Goal: Task Accomplishment & Management: Complete application form

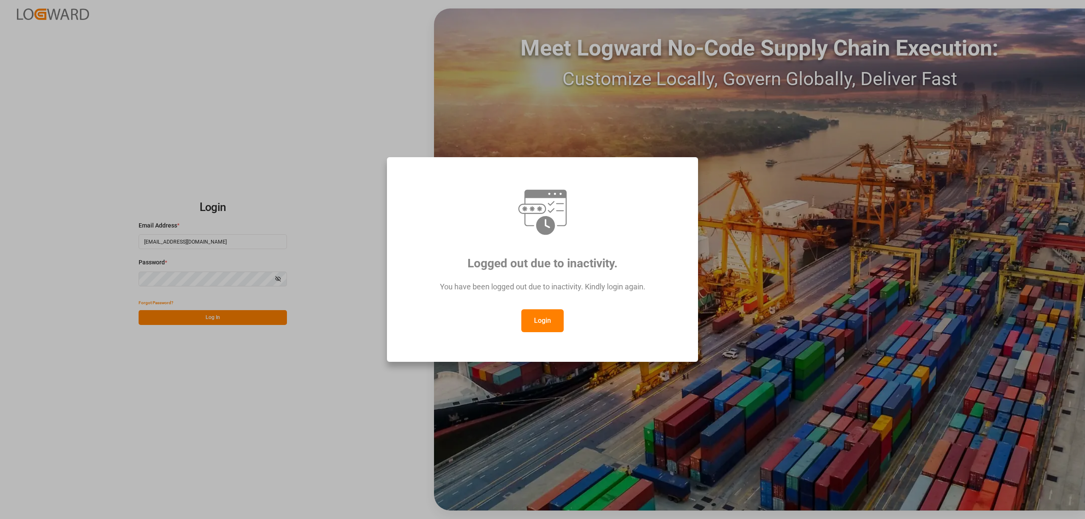
click at [544, 324] on button "Login" at bounding box center [542, 320] width 42 height 23
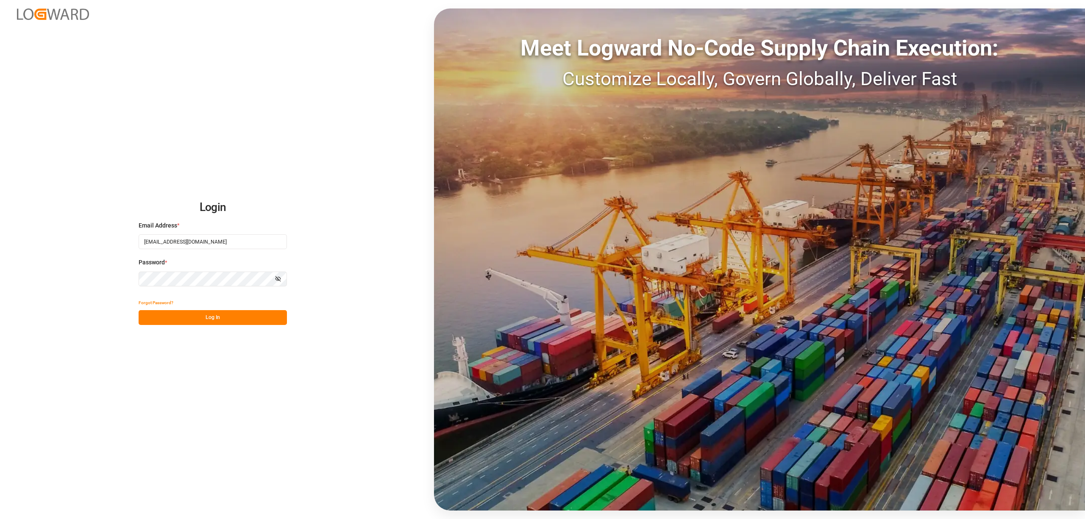
click at [199, 314] on button "Log In" at bounding box center [213, 317] width 148 height 15
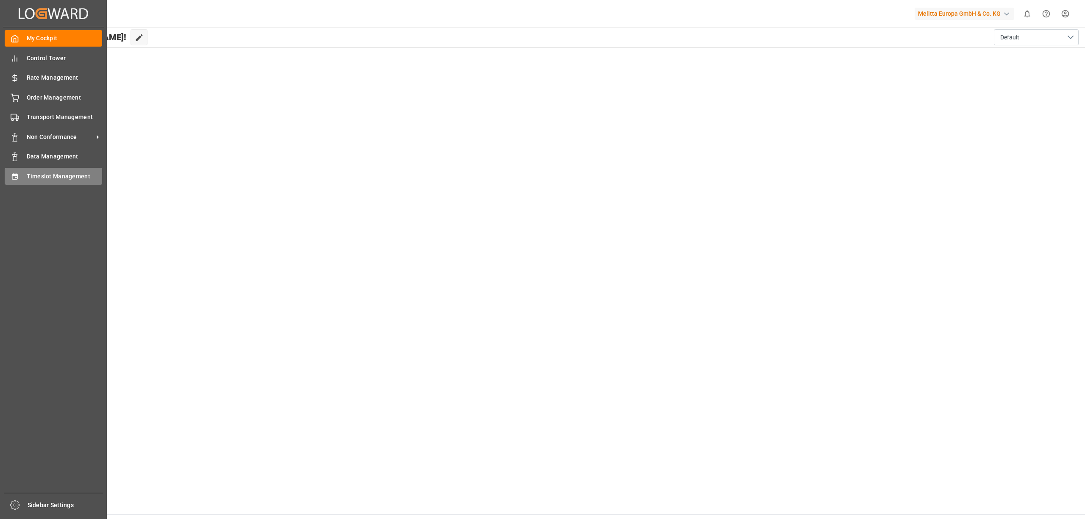
click at [19, 171] on div "Timeslot Management Timeslot Management" at bounding box center [53, 176] width 97 height 17
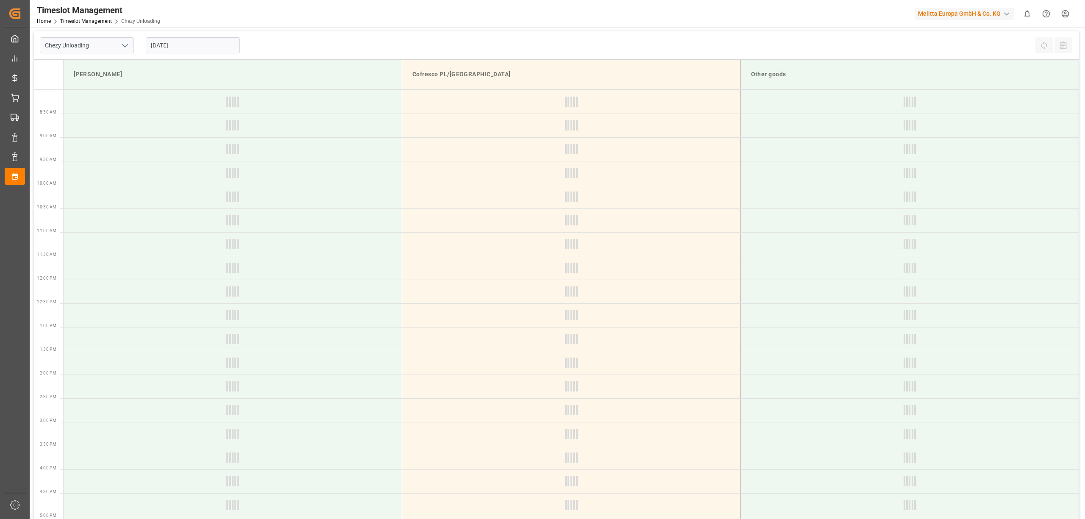
click at [212, 47] on input "[DATE]" at bounding box center [193, 45] width 94 height 16
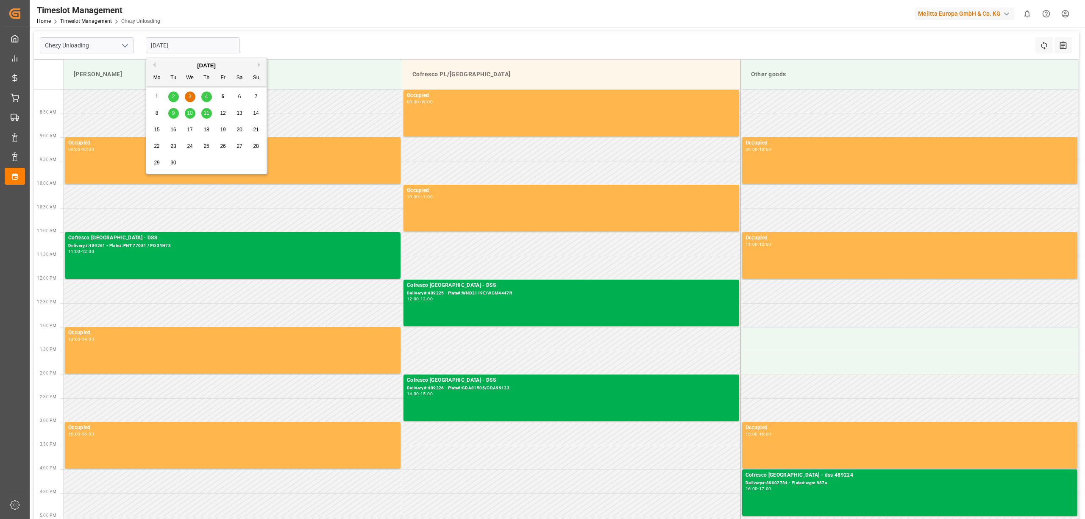
click at [188, 114] on span "10" at bounding box center [190, 113] width 6 height 6
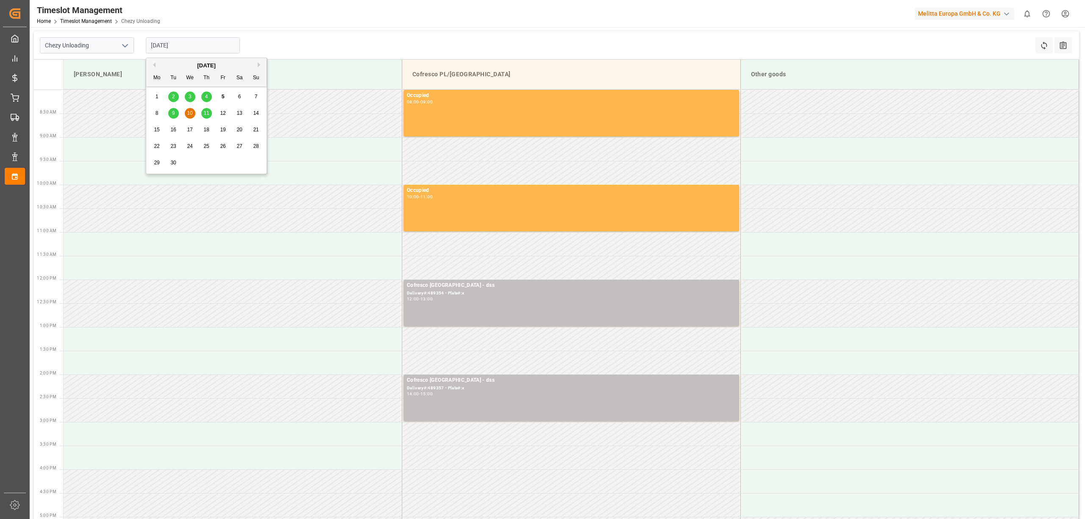
click at [217, 51] on input "[DATE]" at bounding box center [193, 45] width 94 height 16
click at [199, 116] on div "8 9 10 11 12 13 14" at bounding box center [207, 113] width 116 height 17
click at [203, 114] on span "11" at bounding box center [206, 113] width 6 height 6
type input "[DATE]"
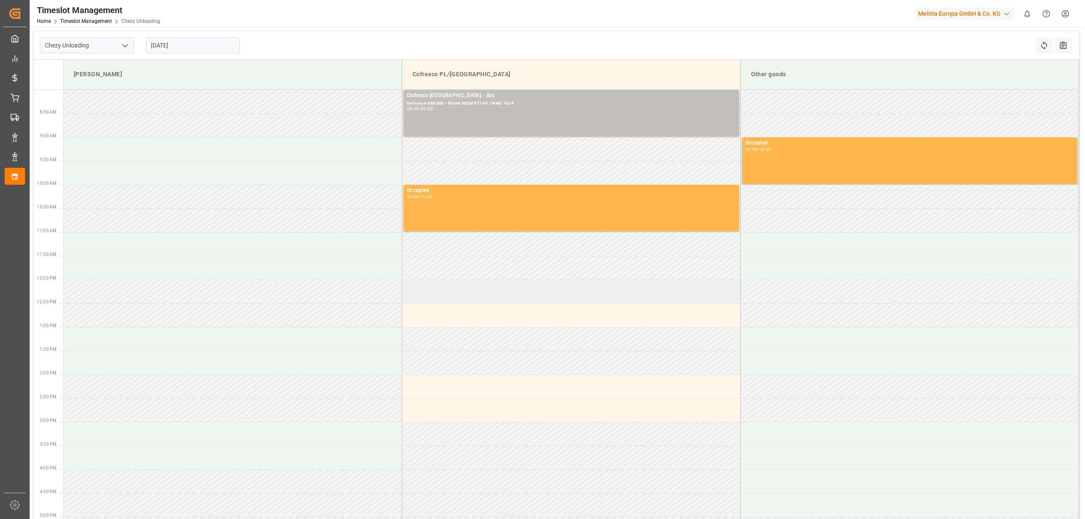
click at [443, 296] on td at bounding box center [571, 292] width 339 height 24
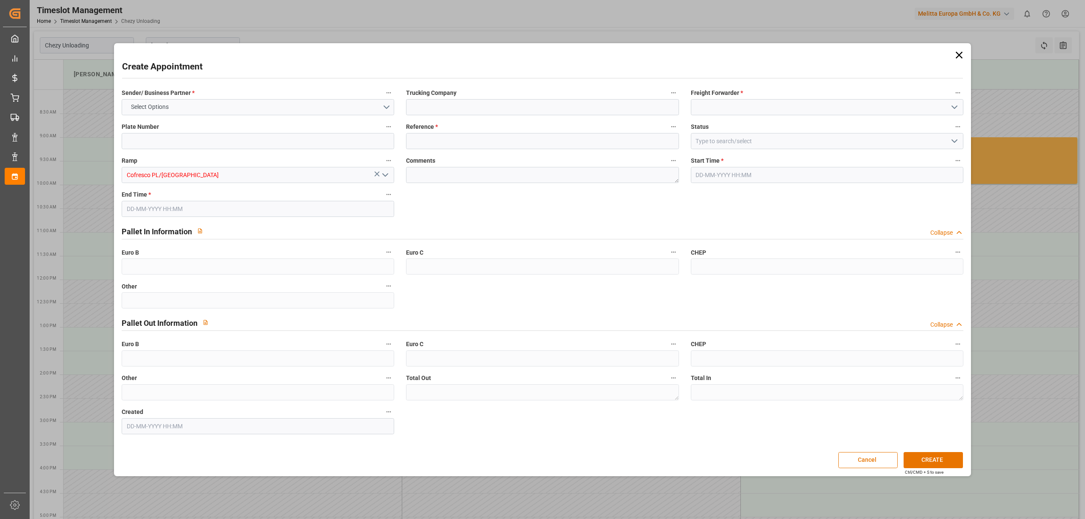
type input "0"
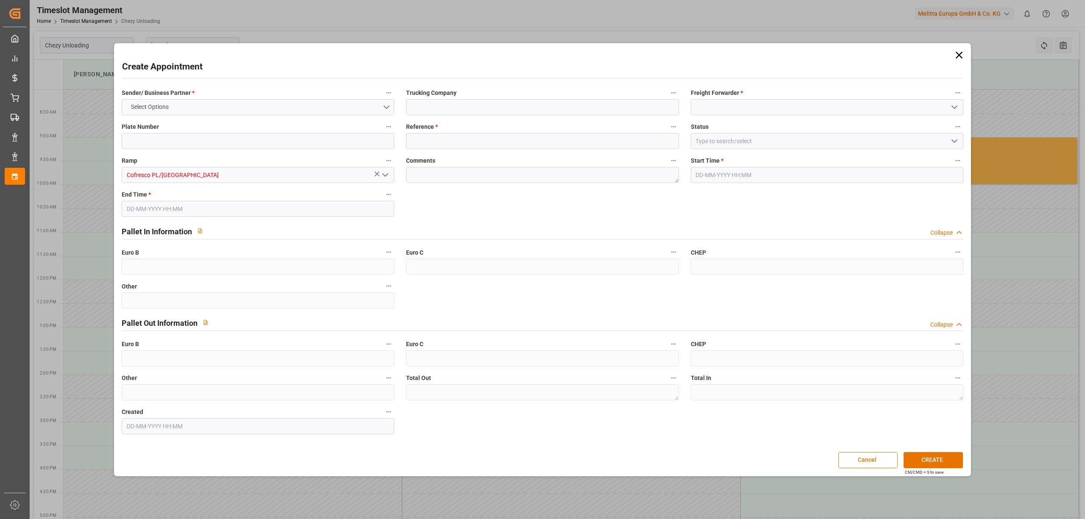
type input "0"
type input "[DATE] 12:00"
type input "[DATE] 13:00"
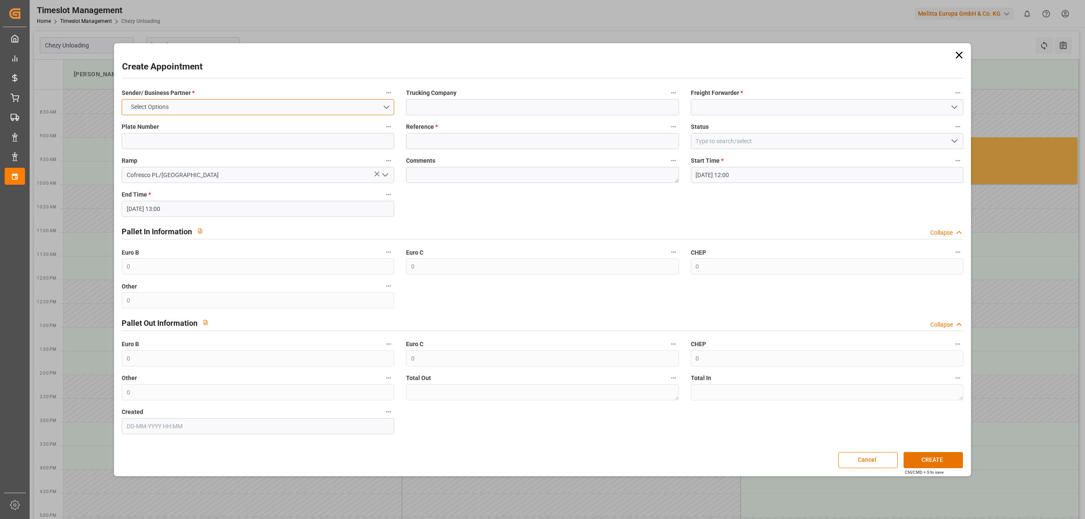
click at [242, 106] on button "Select Options" at bounding box center [258, 107] width 273 height 16
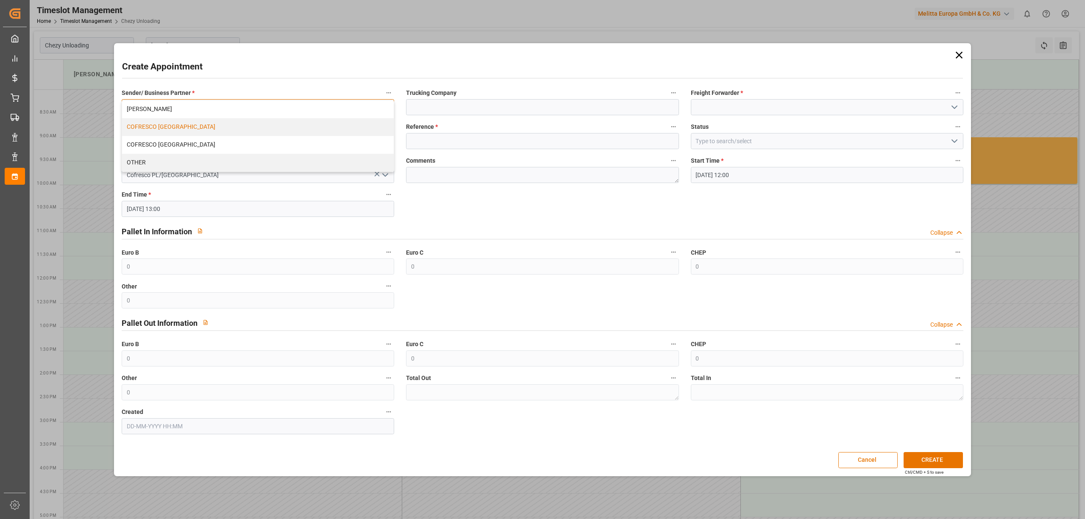
click at [226, 125] on div "COFRESCO [GEOGRAPHIC_DATA]" at bounding box center [258, 127] width 272 height 18
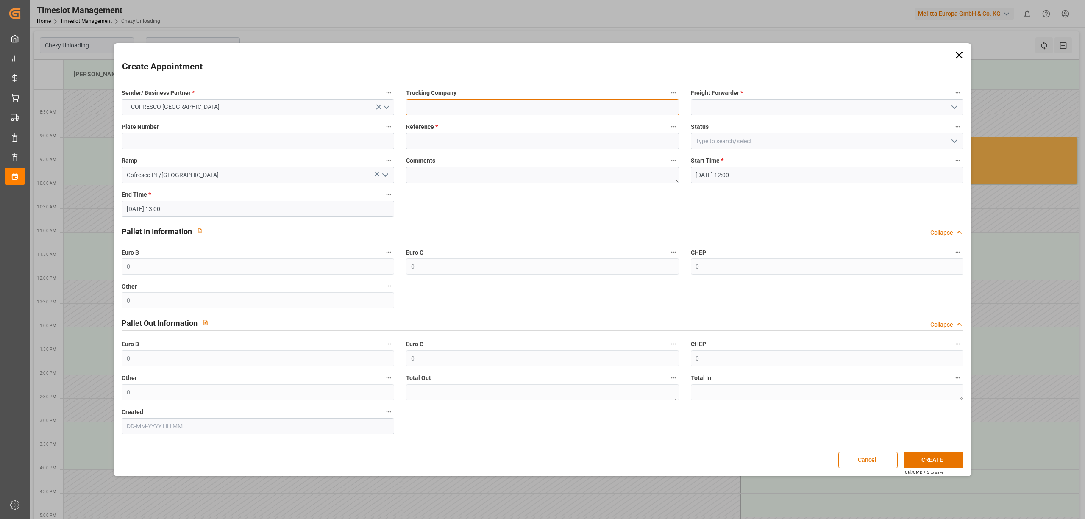
click at [512, 103] on input at bounding box center [542, 107] width 273 height 16
type input "DSS"
click at [751, 110] on input at bounding box center [827, 107] width 273 height 16
click at [728, 130] on div "DSS" at bounding box center [827, 126] width 272 height 19
type input "DSS"
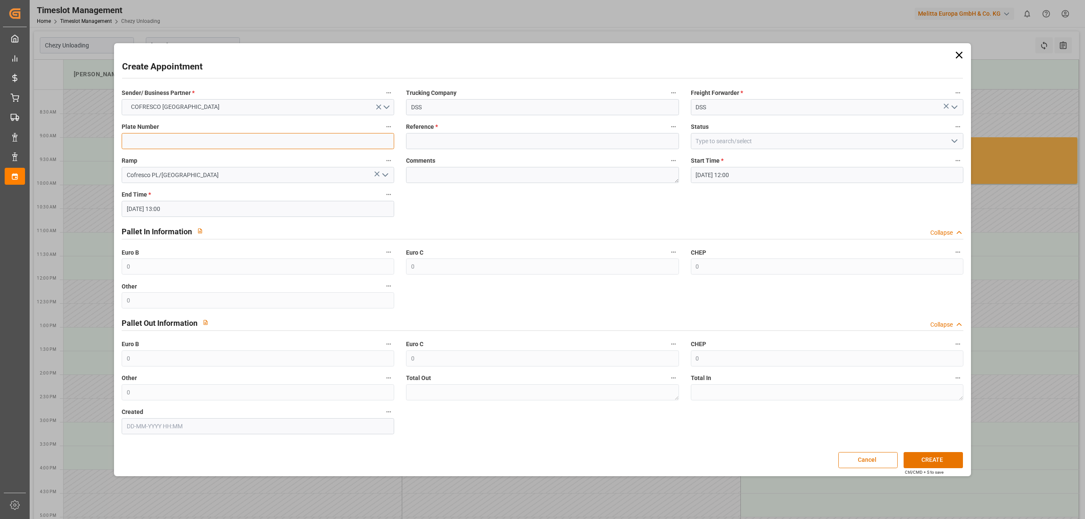
click at [175, 140] on input at bounding box center [258, 141] width 273 height 16
type input "X"
click at [448, 143] on input at bounding box center [542, 141] width 273 height 16
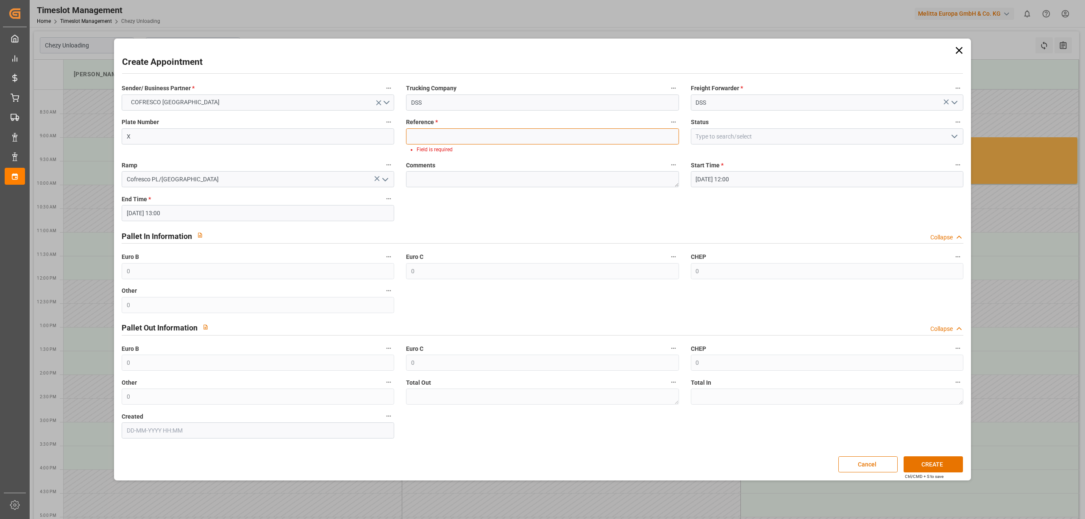
drag, startPoint x: 490, startPoint y: 139, endPoint x: 500, endPoint y: 145, distance: 11.0
click at [490, 139] on input at bounding box center [542, 136] width 273 height 16
paste input "489424"
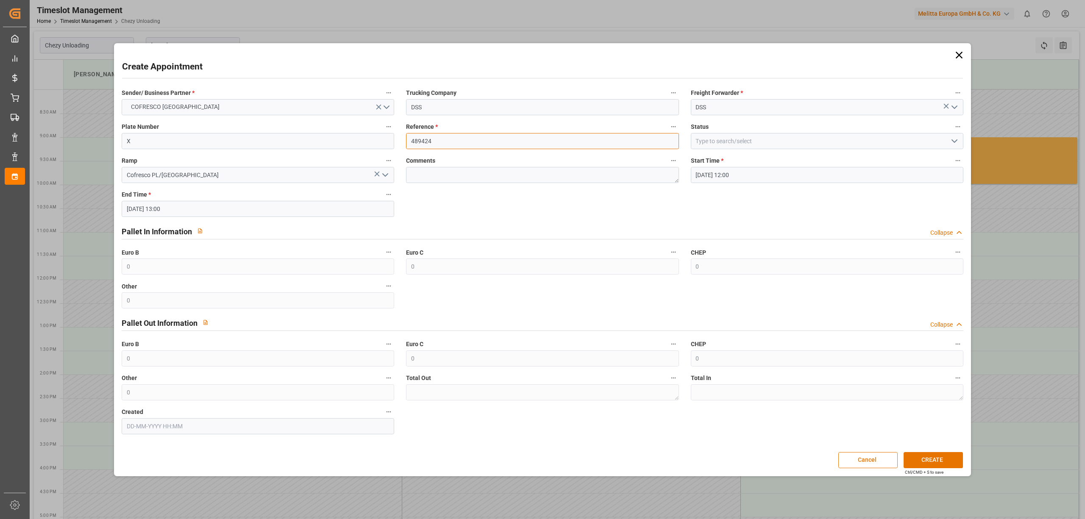
type input "489424"
click at [926, 463] on button "CREATE" at bounding box center [933, 460] width 59 height 16
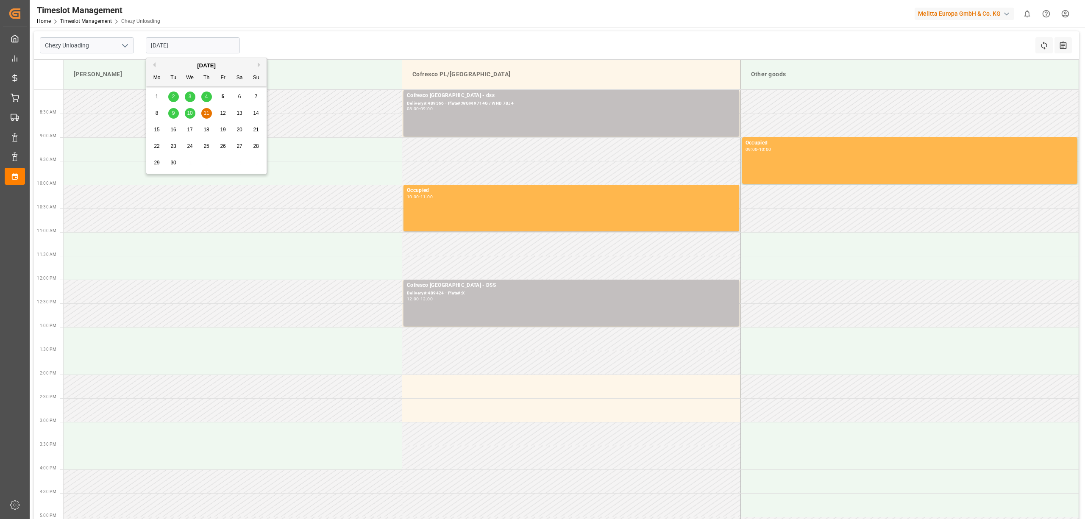
click at [194, 43] on input "[DATE]" at bounding box center [193, 45] width 94 height 16
click at [187, 114] on span "10" at bounding box center [190, 113] width 6 height 6
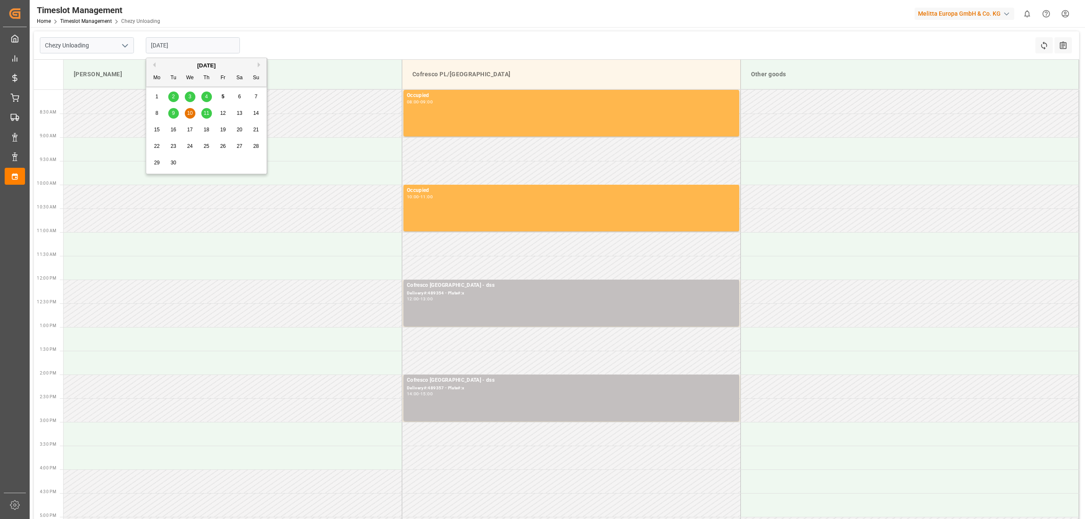
click at [184, 45] on input "[DATE]" at bounding box center [193, 45] width 94 height 16
click at [173, 111] on span "9" at bounding box center [173, 113] width 3 height 6
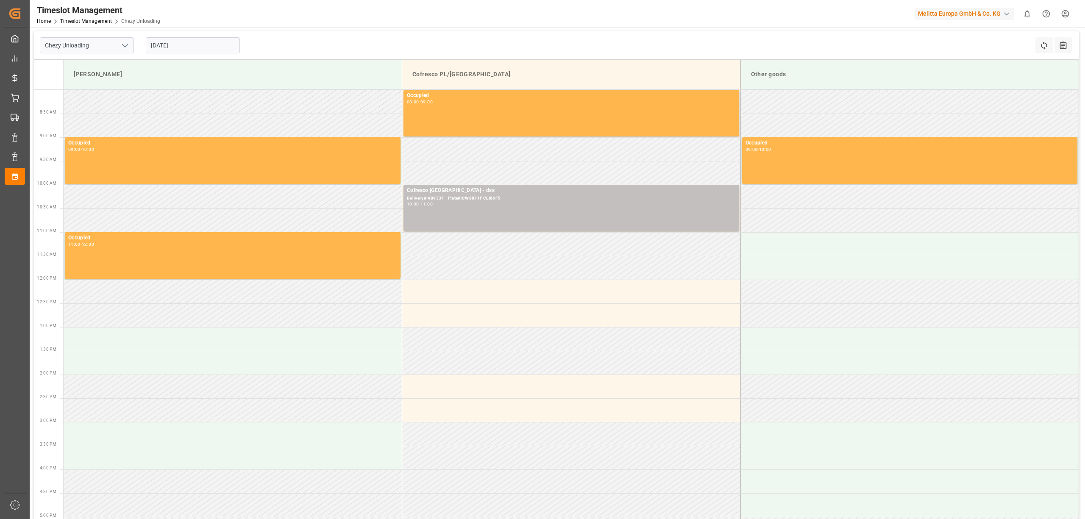
click at [173, 36] on div "[DATE]" at bounding box center [193, 45] width 106 height 28
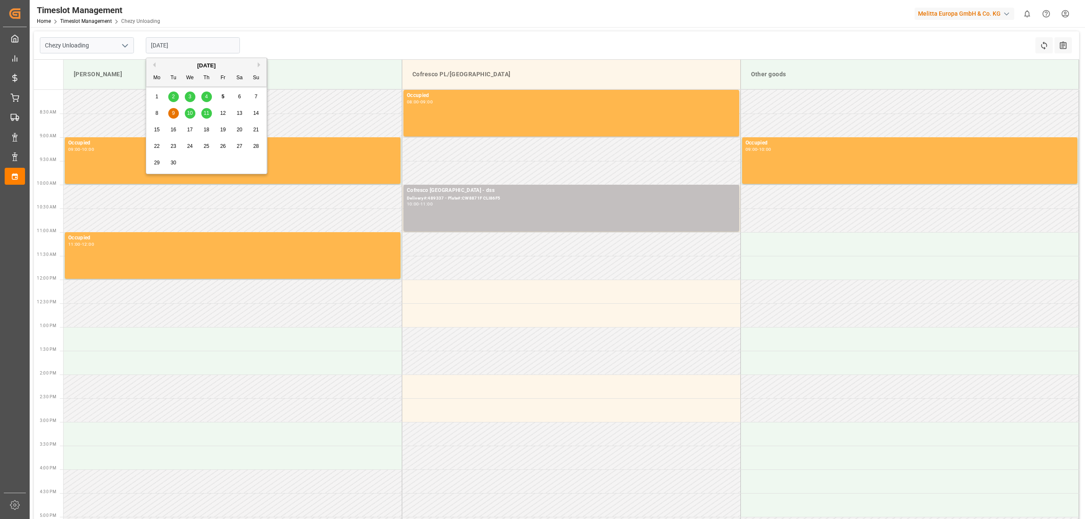
click at [173, 46] on input "[DATE]" at bounding box center [193, 45] width 94 height 16
click at [187, 112] on span "10" at bounding box center [190, 113] width 6 height 6
type input "[DATE]"
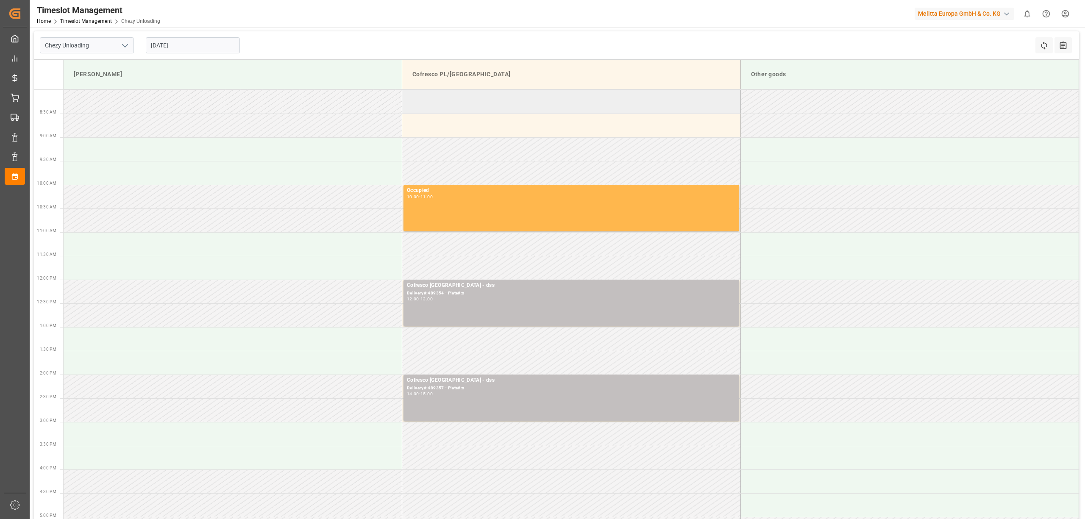
click at [504, 99] on td at bounding box center [571, 102] width 339 height 24
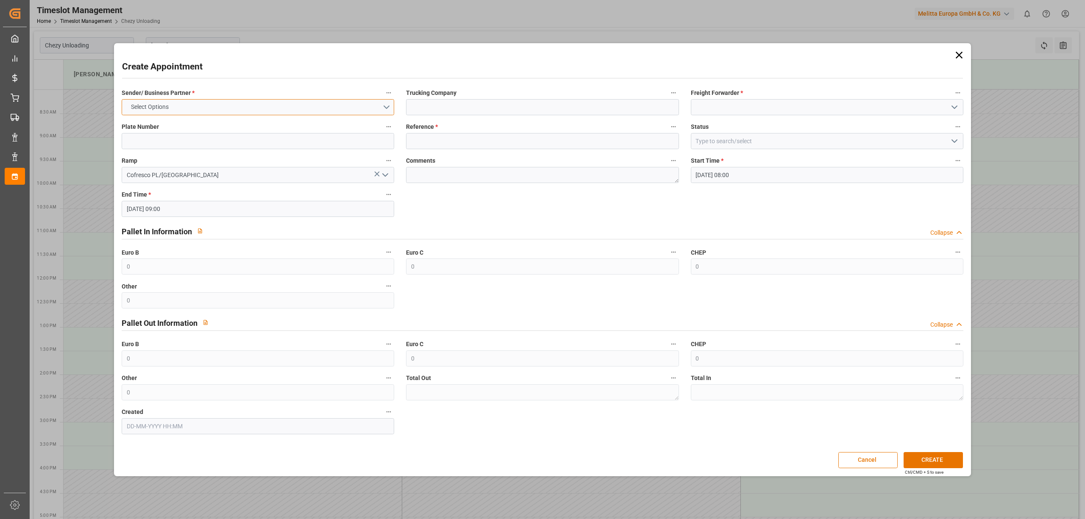
click at [255, 100] on button "Select Options" at bounding box center [258, 107] width 273 height 16
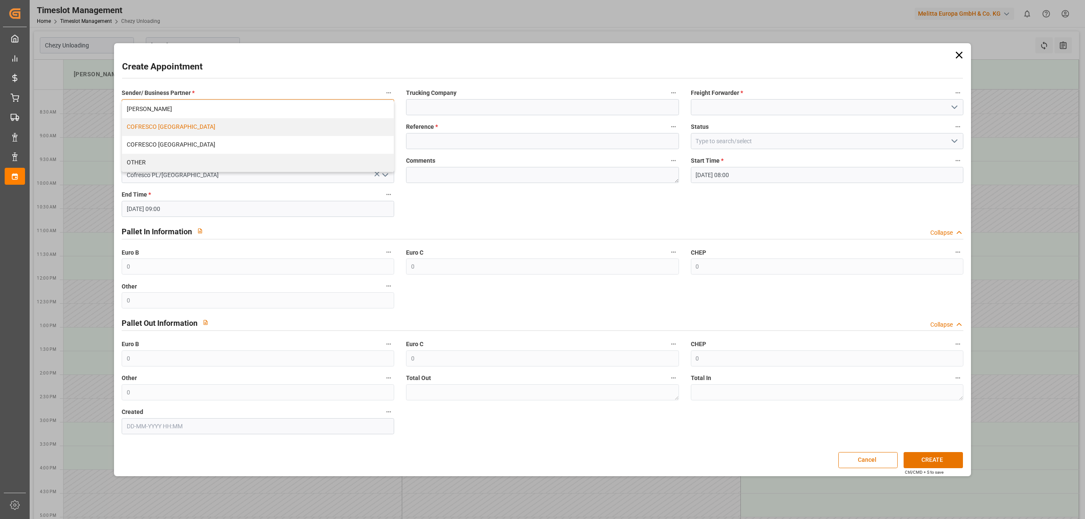
click at [224, 127] on div "COFRESCO [GEOGRAPHIC_DATA]" at bounding box center [258, 127] width 272 height 18
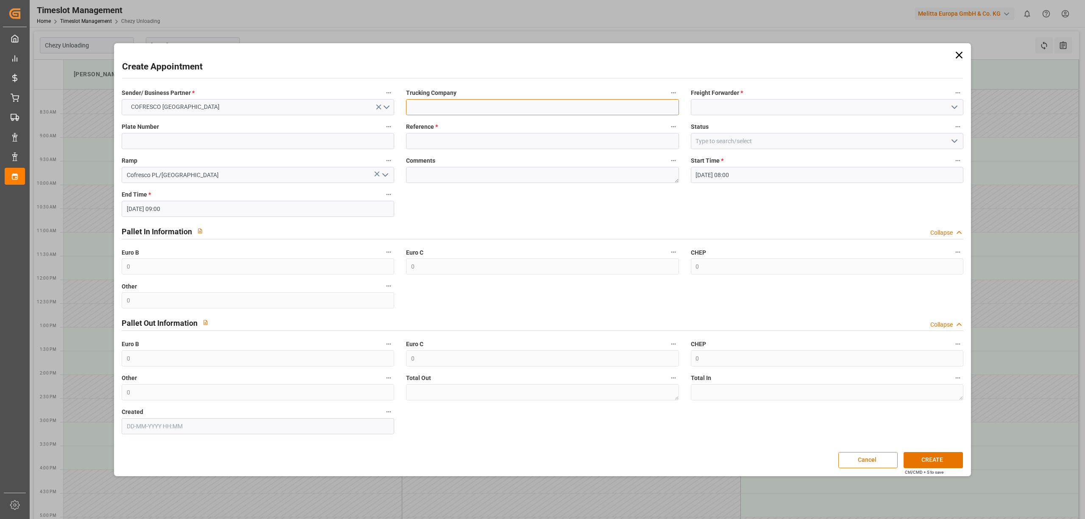
click at [441, 102] on input at bounding box center [542, 107] width 273 height 16
type input "dss"
click at [745, 111] on input at bounding box center [827, 107] width 273 height 16
click at [729, 123] on div "DSS" at bounding box center [827, 126] width 272 height 19
type input "DSS"
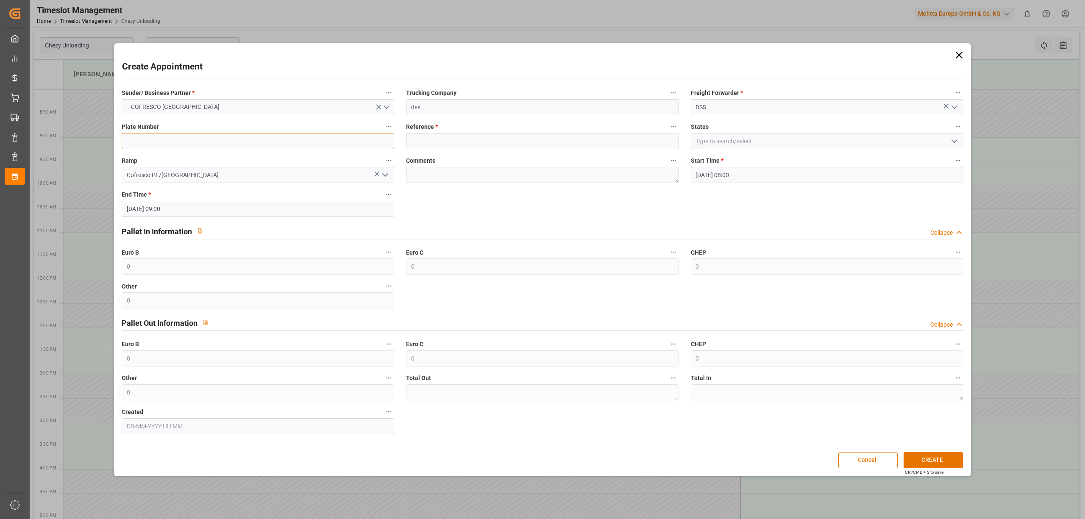
click at [223, 141] on input at bounding box center [258, 141] width 273 height 16
type input "x"
click at [454, 138] on input at bounding box center [542, 141] width 273 height 16
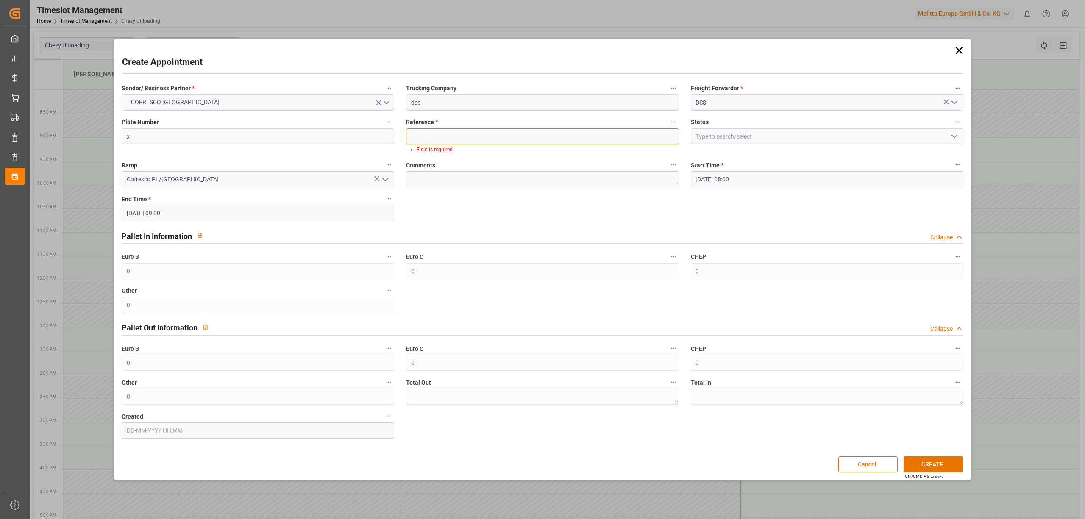
click at [460, 134] on input at bounding box center [542, 136] width 273 height 16
paste input "489425"
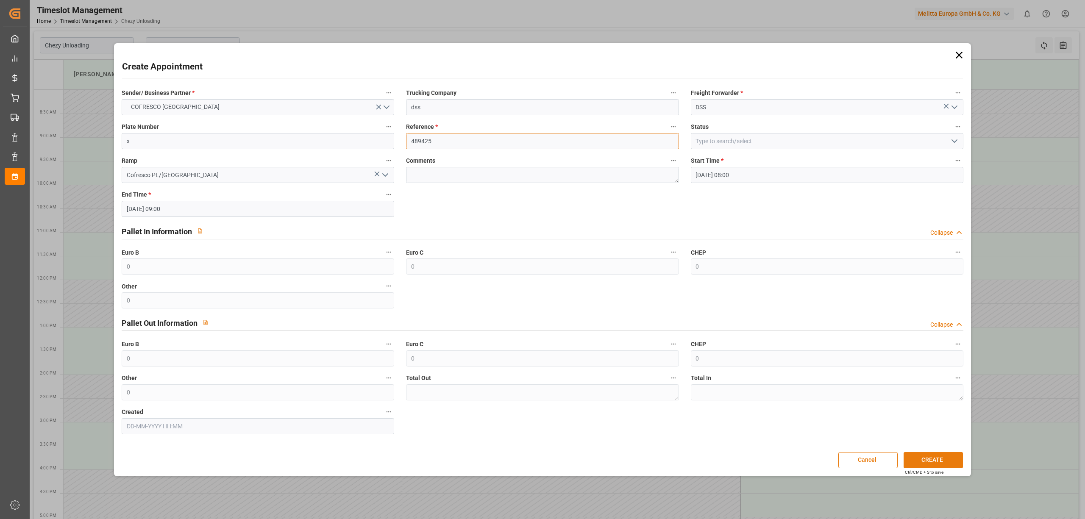
type input "489425"
click at [914, 456] on button "CREATE" at bounding box center [933, 460] width 59 height 16
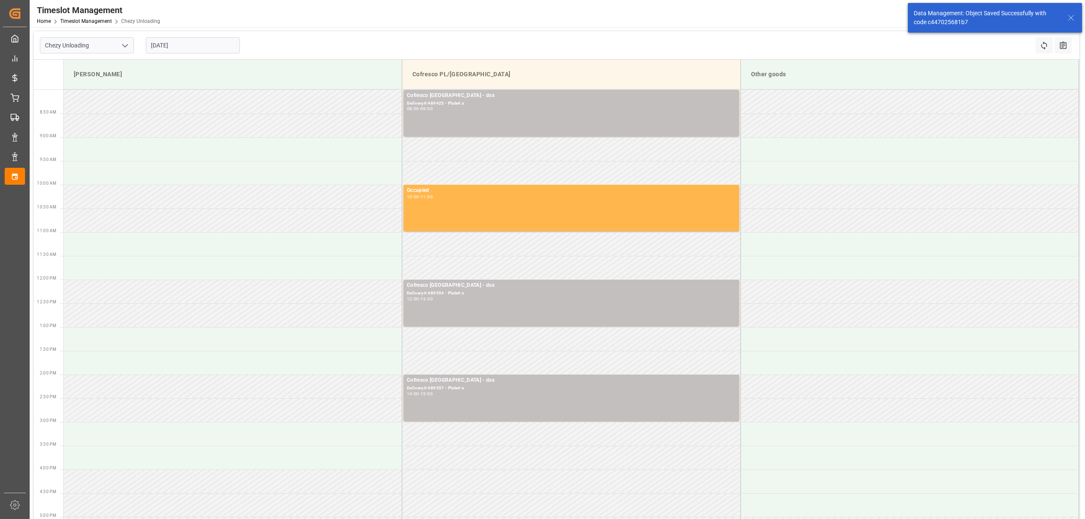
click at [563, 20] on div "Timeslot Management Home Timeslot Management Chezy Unloading Melitta Europa Gmb…" at bounding box center [554, 13] width 1061 height 27
click at [154, 51] on input "[DATE]" at bounding box center [193, 45] width 94 height 16
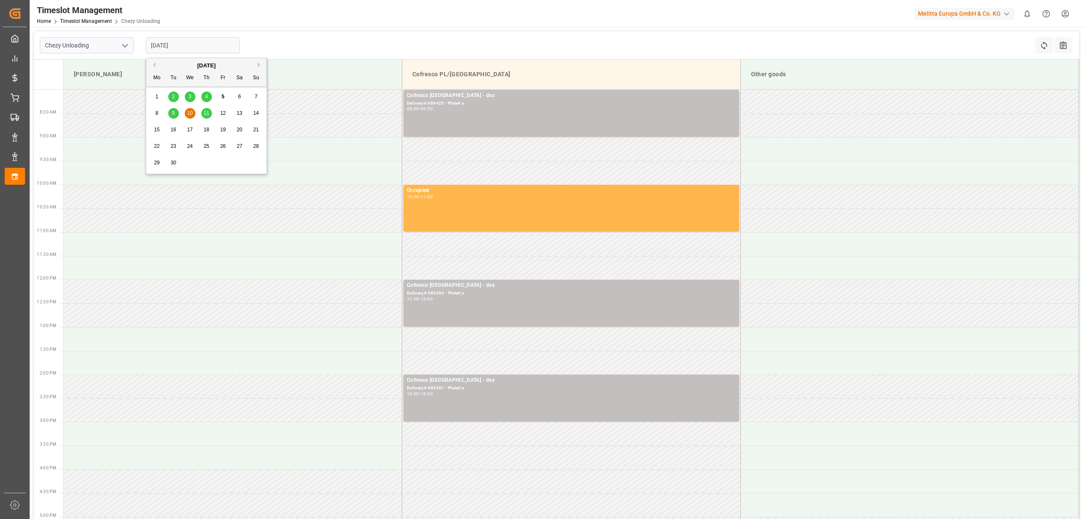
click at [207, 111] on span "11" at bounding box center [206, 113] width 6 height 6
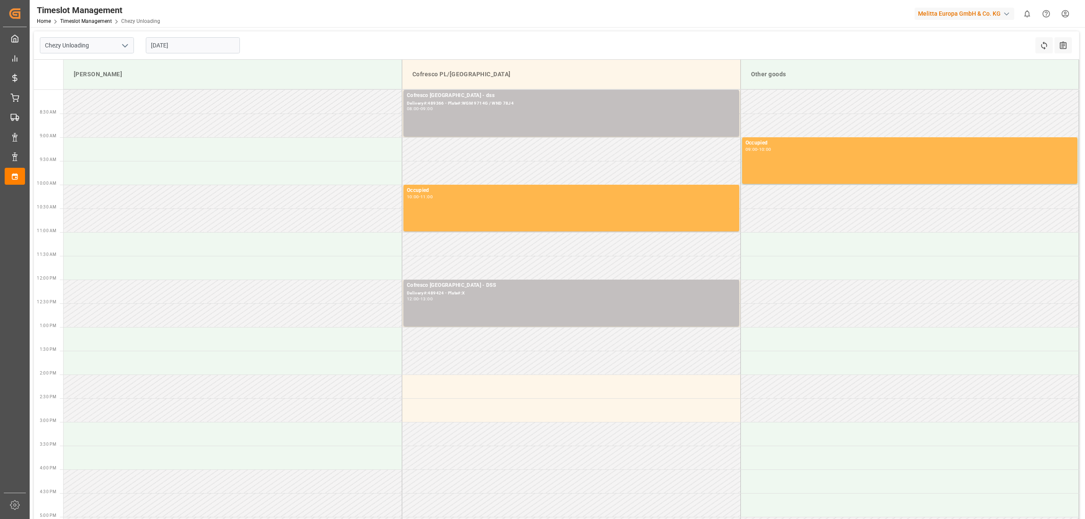
click at [539, 14] on div "Timeslot Management Home Timeslot Management Chezy Unloading Melitta Europa Gmb…" at bounding box center [554, 13] width 1061 height 27
click at [514, 52] on div "Chezy Unloading [DATE] Refresh Time Slots All Audits" at bounding box center [556, 45] width 1045 height 28
click at [543, 53] on div "Chezy Unloading [DATE] Refresh Time Slots All Audits" at bounding box center [556, 45] width 1045 height 28
click at [188, 51] on input "[DATE]" at bounding box center [193, 45] width 94 height 16
click at [200, 43] on input "[DATE]" at bounding box center [193, 45] width 94 height 16
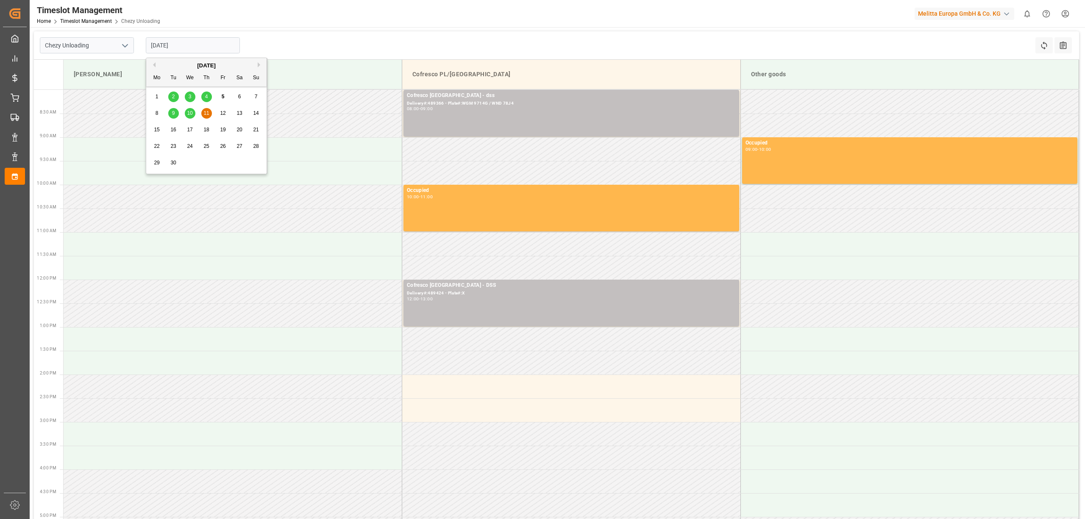
click at [171, 131] on span "16" at bounding box center [173, 130] width 6 height 6
type input "[DATE]"
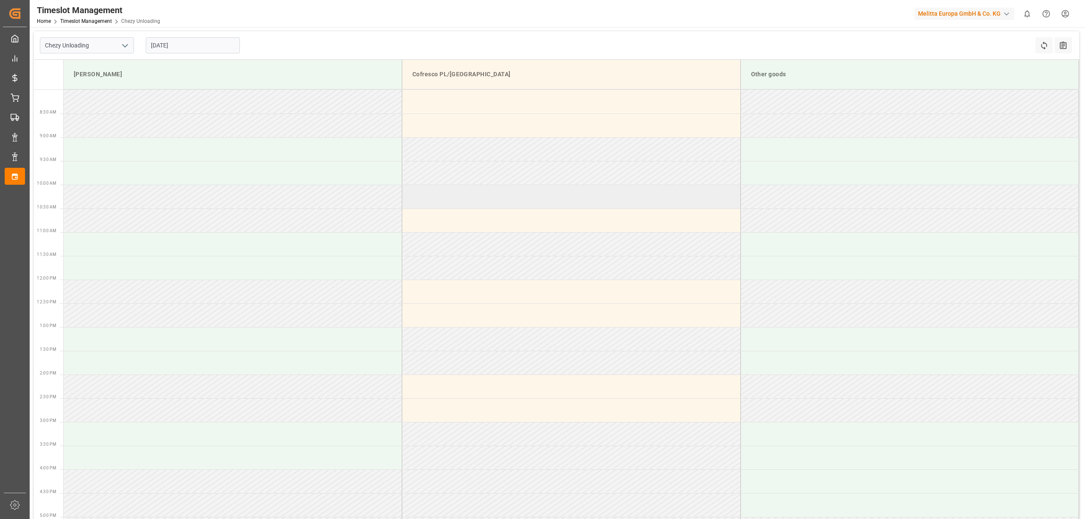
click at [472, 198] on td at bounding box center [571, 197] width 339 height 24
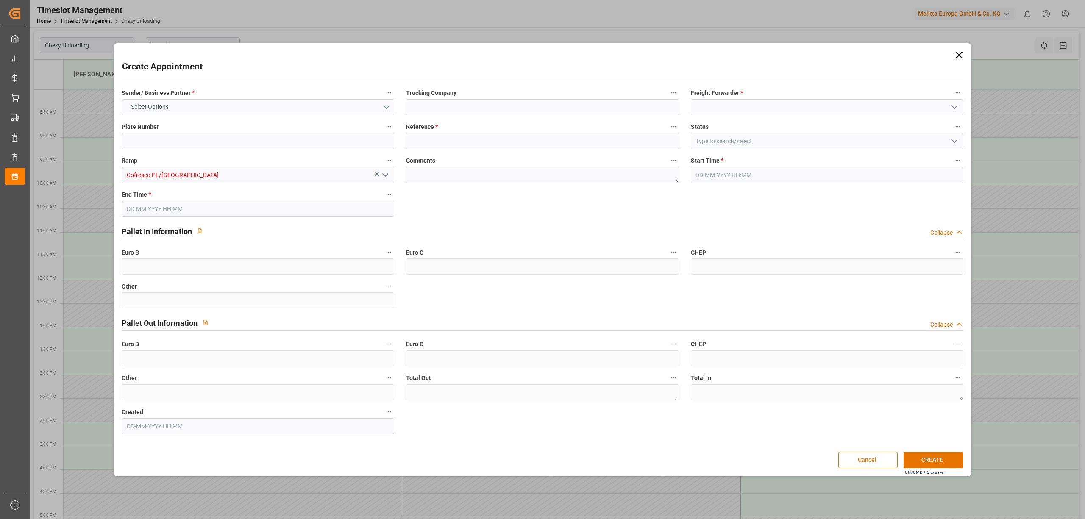
type input "0"
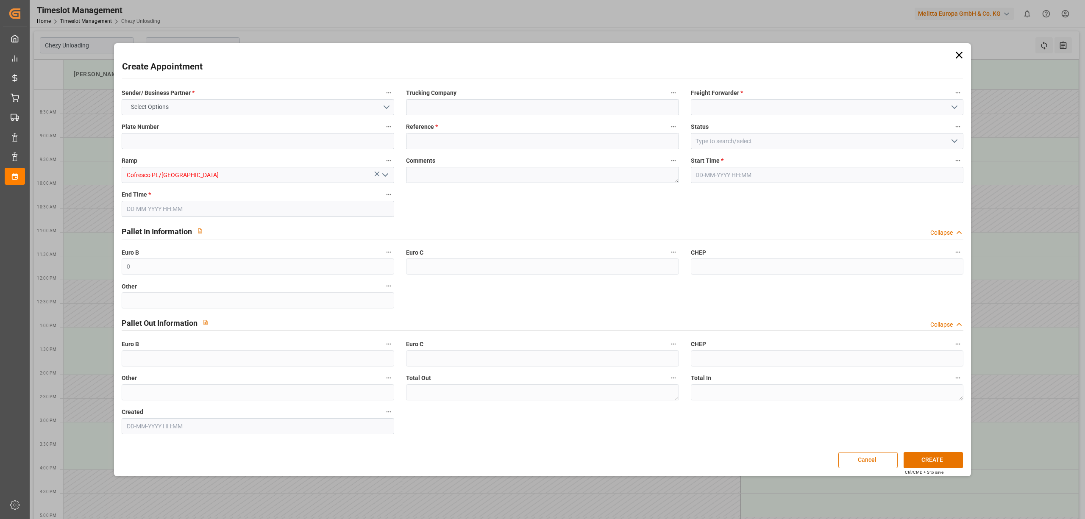
type input "0"
type input "[DATE] 10:00"
type input "[DATE] 11:00"
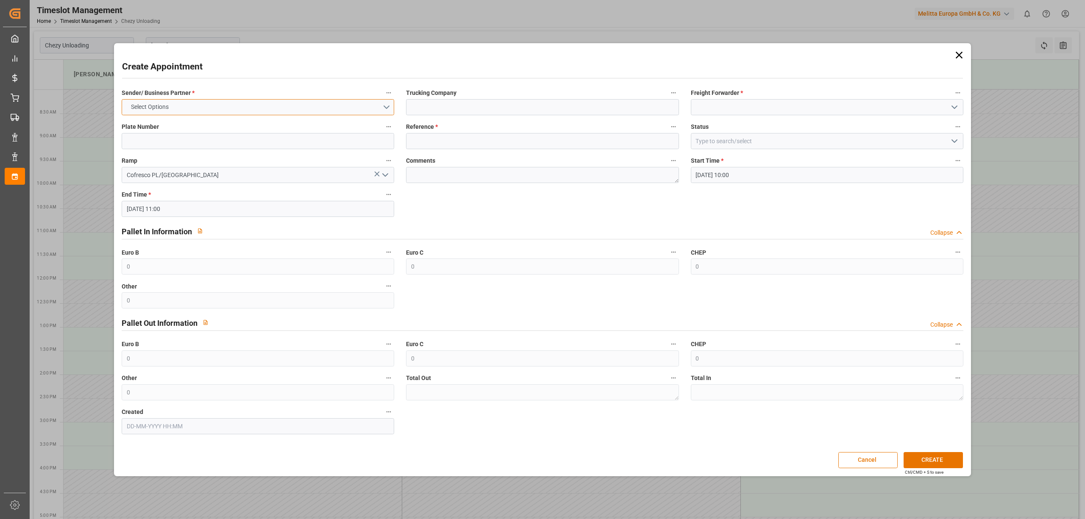
click at [274, 103] on button "Select Options" at bounding box center [258, 107] width 273 height 16
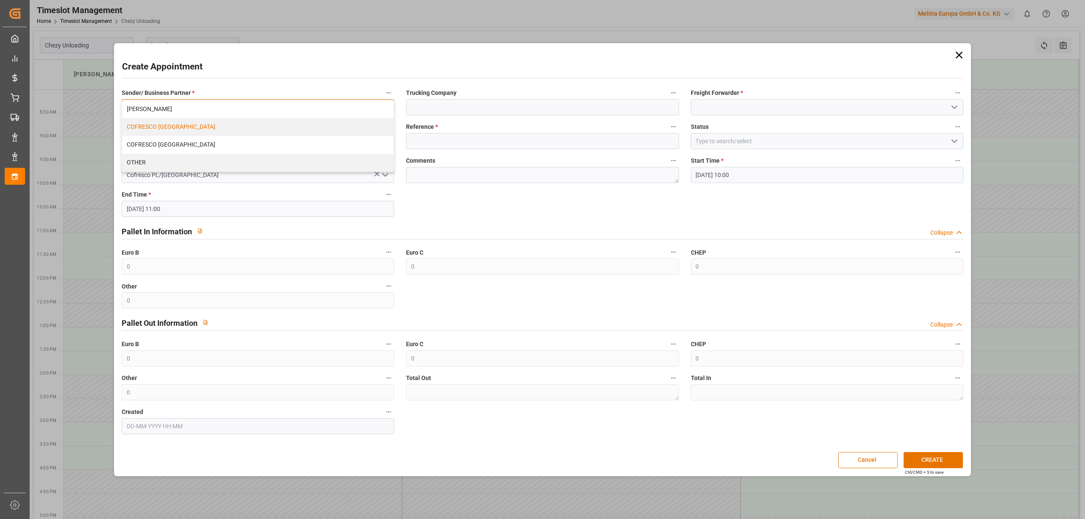
click at [242, 122] on div "COFRESCO [GEOGRAPHIC_DATA]" at bounding box center [258, 127] width 272 height 18
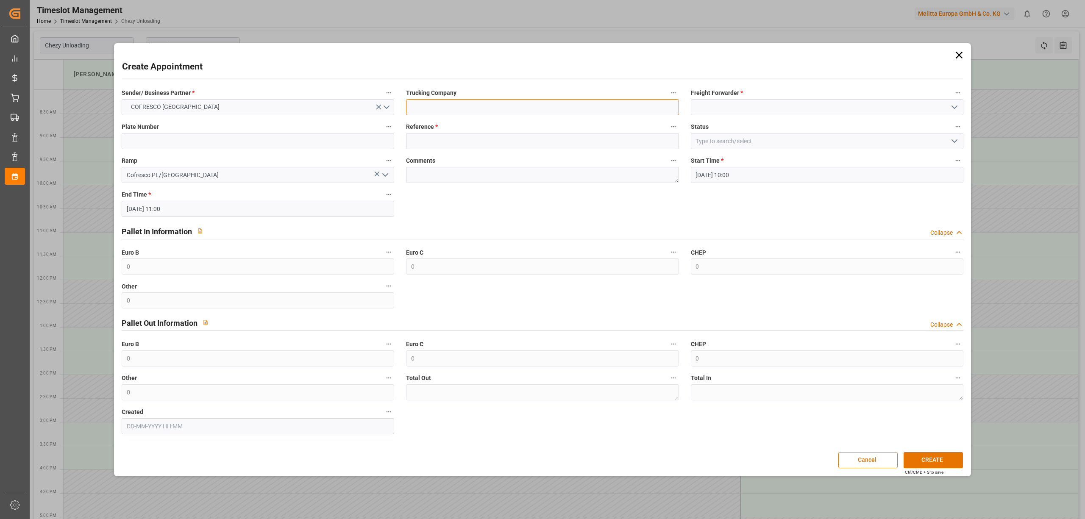
click at [427, 111] on input at bounding box center [542, 107] width 273 height 16
type input "dss"
click at [708, 109] on input at bounding box center [827, 107] width 273 height 16
click at [717, 128] on div "DSS" at bounding box center [827, 126] width 272 height 19
type input "DSS"
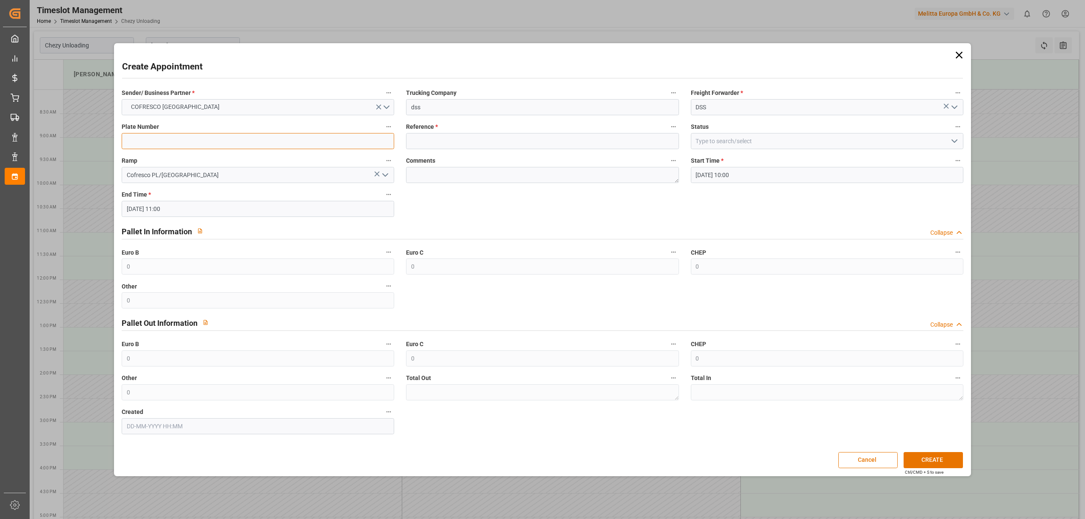
click at [218, 146] on input at bounding box center [258, 141] width 273 height 16
type input "X"
click at [436, 140] on input at bounding box center [542, 141] width 273 height 16
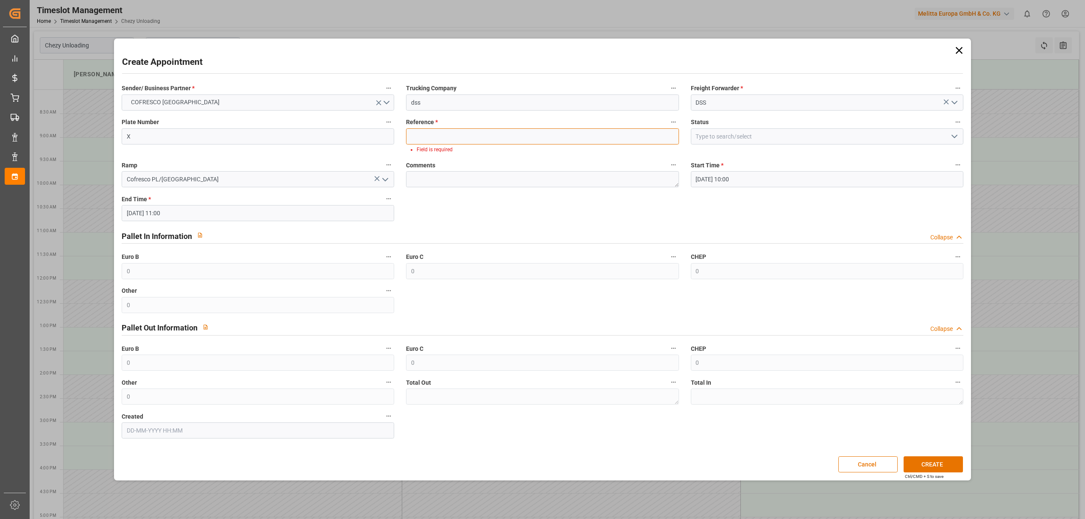
click at [441, 135] on input at bounding box center [542, 136] width 273 height 16
paste input "489443"
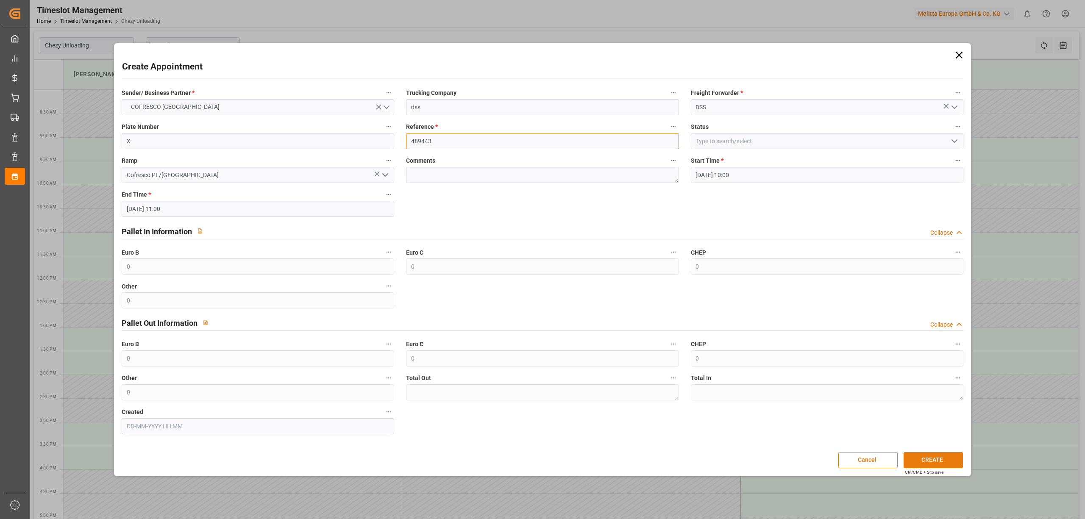
type input "489443"
click at [937, 460] on button "CREATE" at bounding box center [933, 460] width 59 height 16
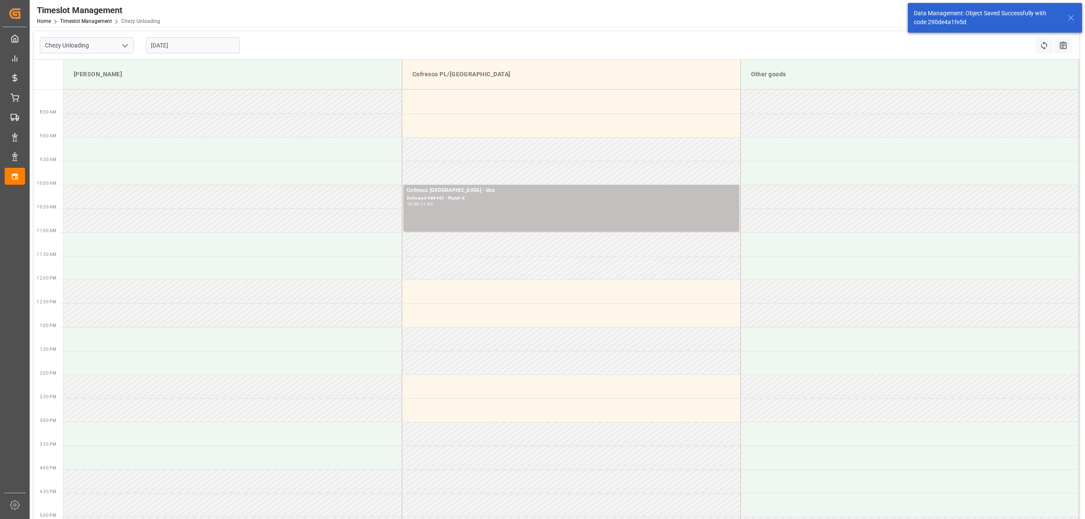
click at [186, 48] on input "[DATE]" at bounding box center [193, 45] width 94 height 16
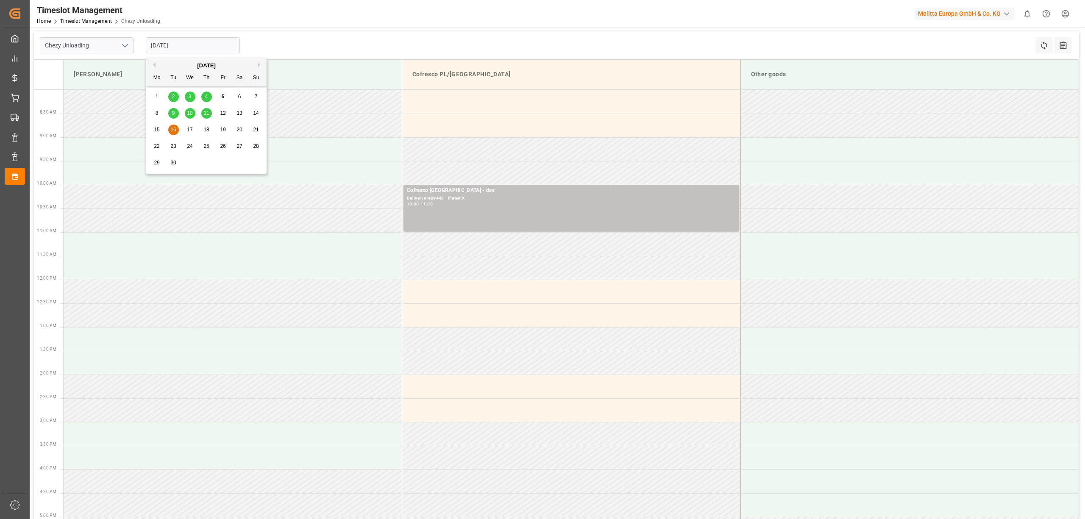
click at [190, 131] on span "17" at bounding box center [190, 130] width 6 height 6
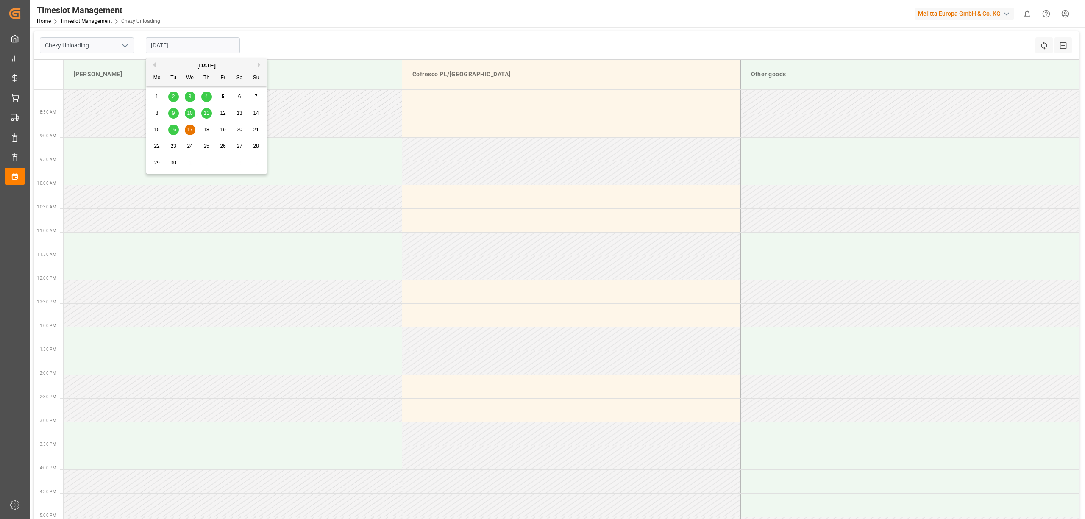
click at [191, 46] on input "[DATE]" at bounding box center [193, 45] width 94 height 16
click at [175, 131] on span "16" at bounding box center [173, 130] width 6 height 6
type input "[DATE]"
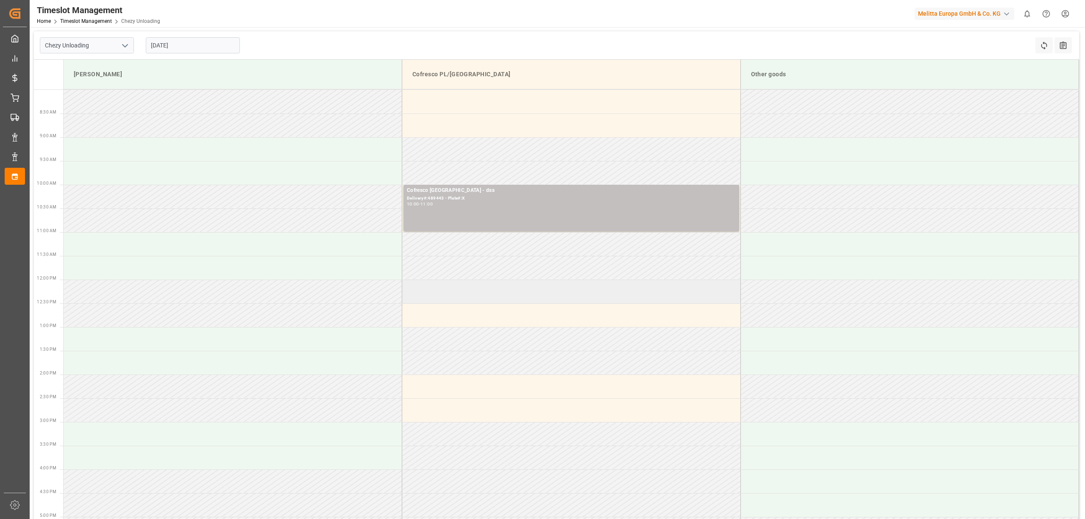
click at [465, 293] on td at bounding box center [571, 292] width 339 height 24
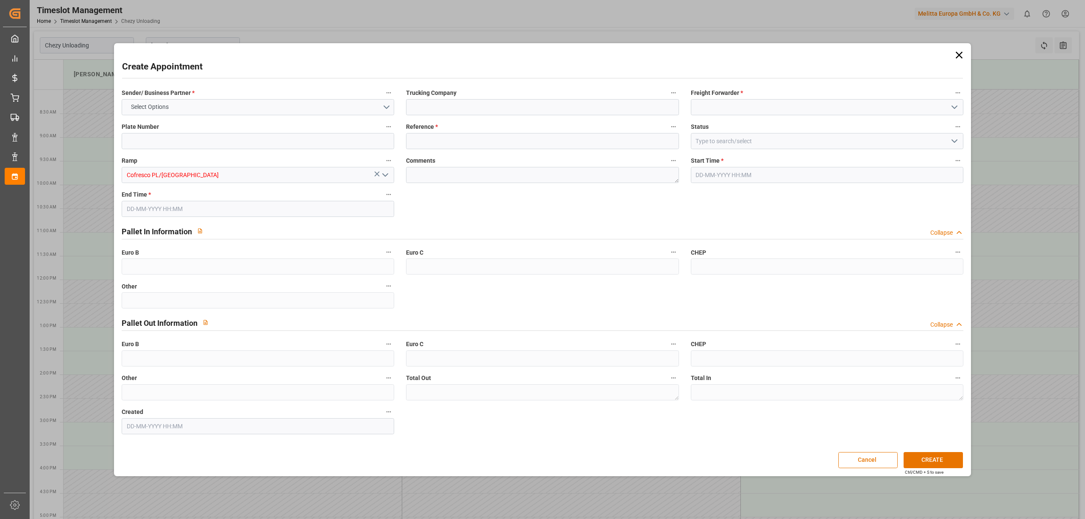
type input "0"
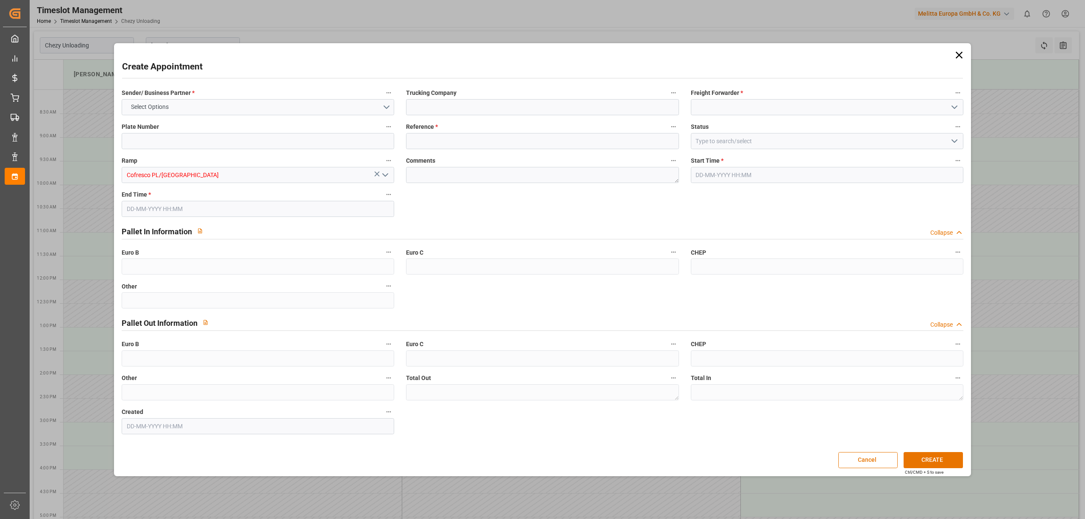
type input "0"
type input "[DATE] 12:00"
type input "[DATE] 13:00"
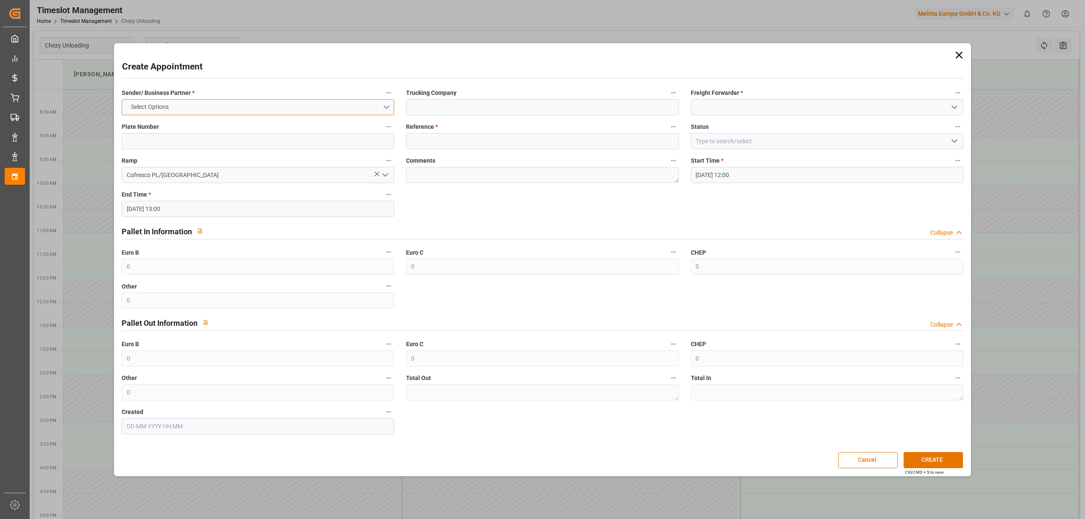
click at [281, 104] on button "Select Options" at bounding box center [258, 107] width 273 height 16
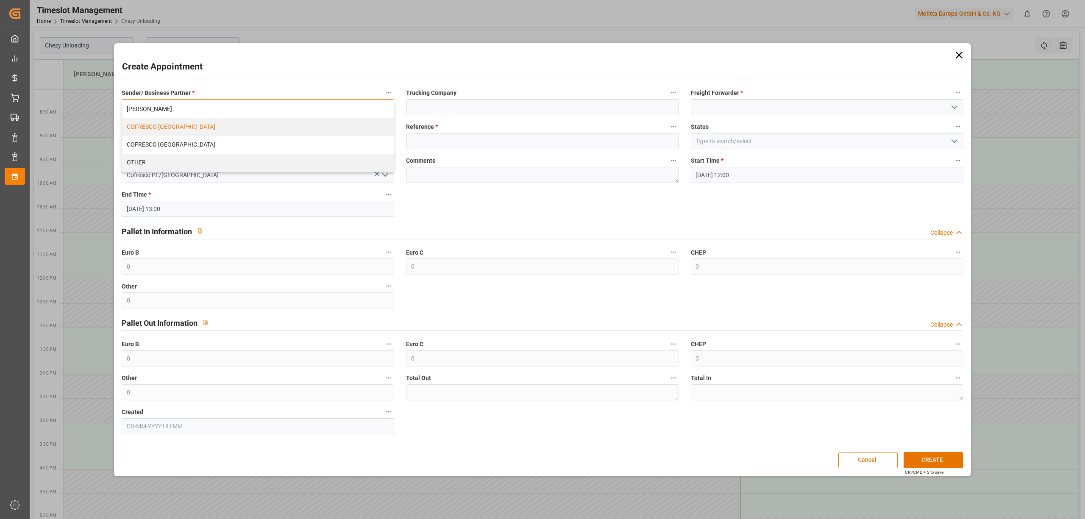
click at [239, 130] on div "COFRESCO [GEOGRAPHIC_DATA]" at bounding box center [258, 127] width 272 height 18
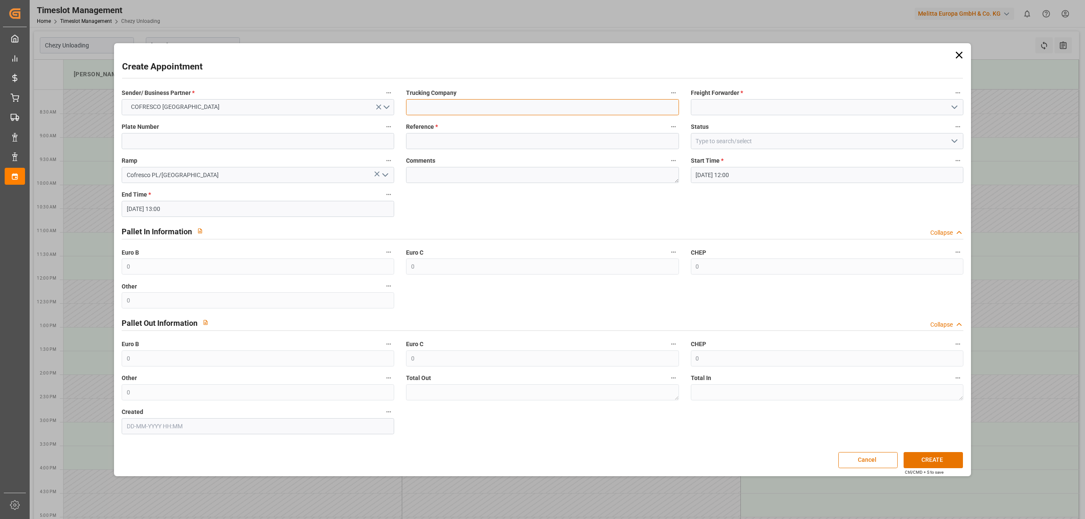
click at [476, 104] on input at bounding box center [542, 107] width 273 height 16
type input "DSS"
click at [728, 99] on input at bounding box center [827, 107] width 273 height 16
click at [720, 121] on div "DSS" at bounding box center [827, 126] width 272 height 19
type input "DSS"
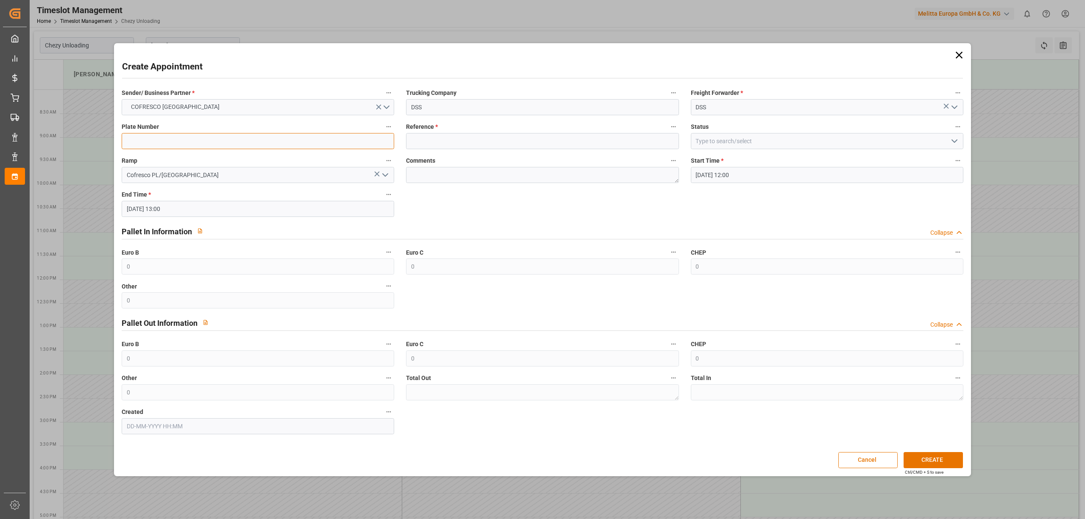
click at [198, 139] on input at bounding box center [258, 141] width 273 height 16
click at [182, 150] on div "Plate Number" at bounding box center [258, 135] width 284 height 34
click at [191, 144] on input at bounding box center [258, 141] width 273 height 16
paste input "489447"
type input "489447"
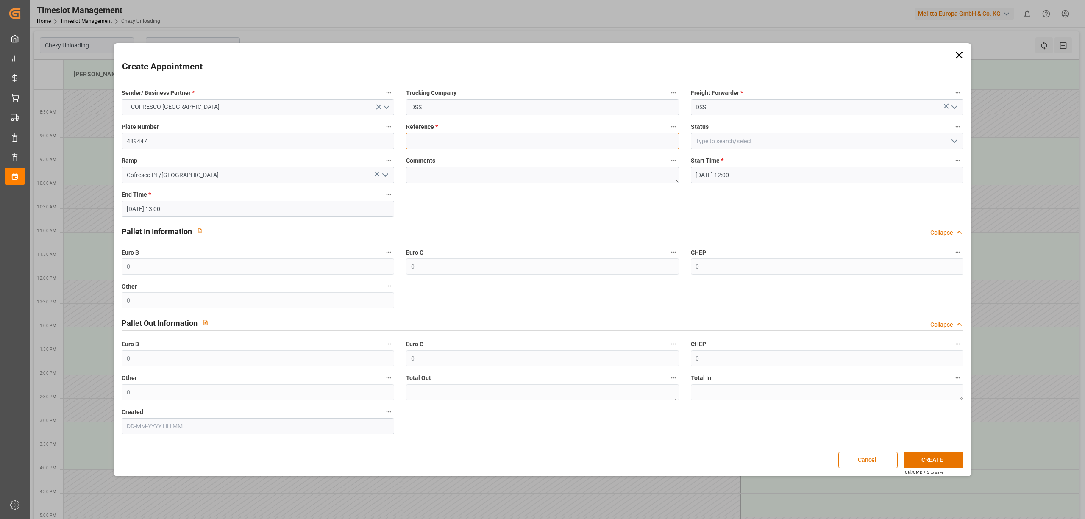
click at [439, 145] on input at bounding box center [542, 141] width 273 height 16
paste input "489447"
type input "489447"
drag, startPoint x: 189, startPoint y: 141, endPoint x: 38, endPoint y: 137, distance: 150.5
click at [23, 134] on body "Created by potrace 1.15, written by [PERSON_NAME] [DATE]-[DATE] Created by potr…" at bounding box center [542, 259] width 1085 height 519
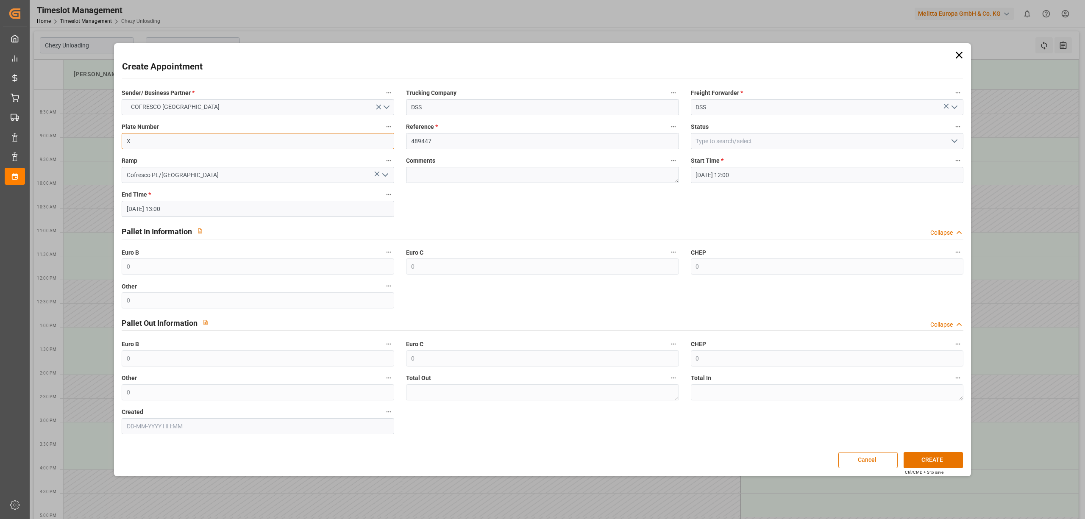
type input "X"
click at [933, 455] on button "CREATE" at bounding box center [933, 460] width 59 height 16
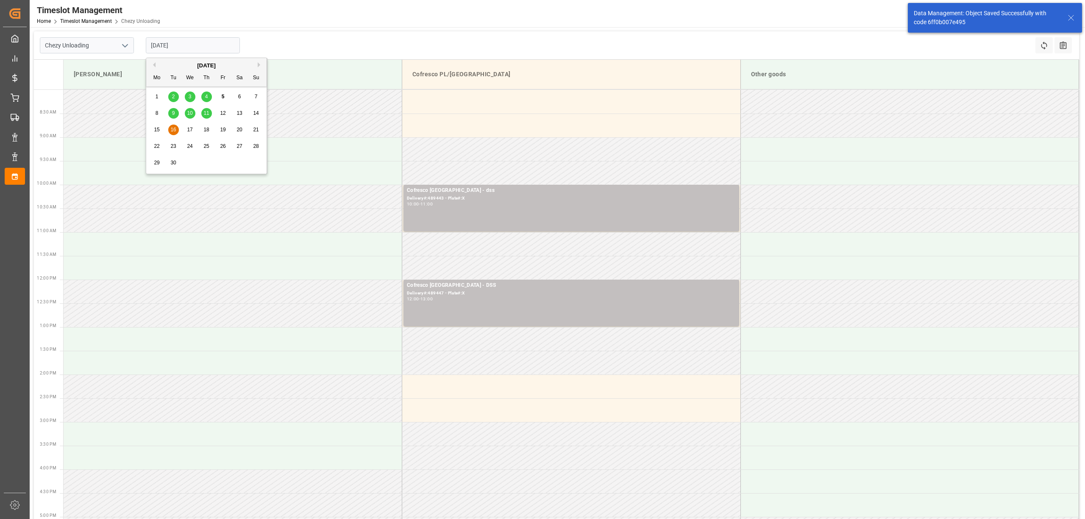
click at [187, 46] on input "[DATE]" at bounding box center [193, 45] width 94 height 16
click at [415, 35] on div "Chezy Unloading [DATE] Refresh Time Slots All Audits" at bounding box center [556, 45] width 1045 height 28
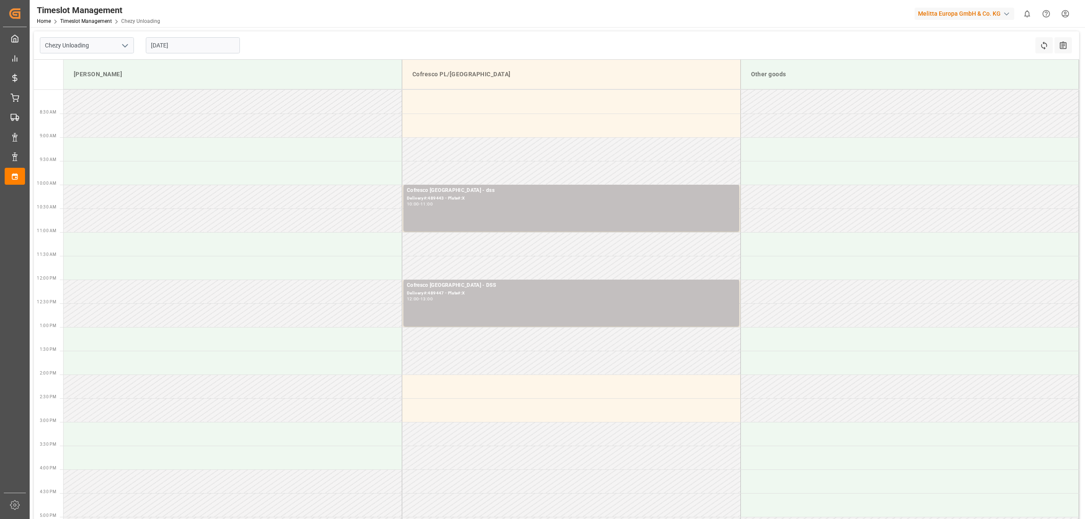
drag, startPoint x: 217, startPoint y: 48, endPoint x: 222, endPoint y: 51, distance: 6.1
click at [217, 48] on input "[DATE]" at bounding box center [193, 45] width 94 height 16
click at [317, 36] on div "Chezy Unloading [DATE] Refresh Time Slots All Audits" at bounding box center [556, 45] width 1045 height 28
